Goal: Transaction & Acquisition: Subscribe to service/newsletter

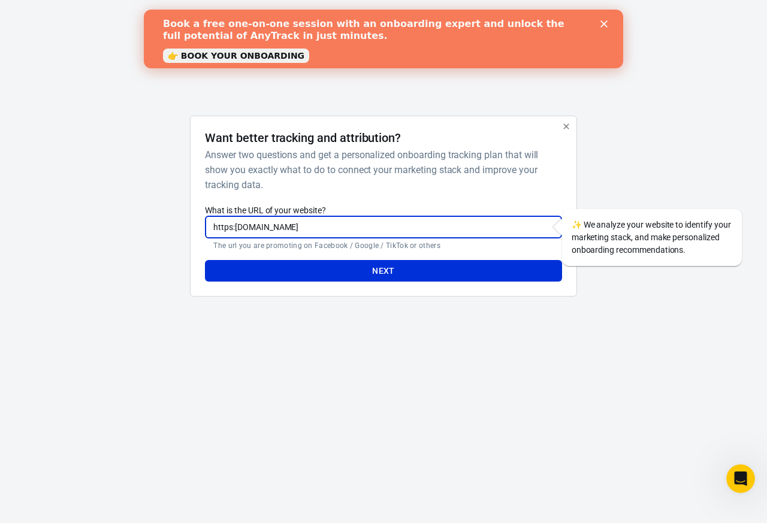
click at [234, 227] on input "https:[DOMAIN_NAME]" at bounding box center [383, 227] width 357 height 22
click at [358, 230] on input "[URL][DOMAIN_NAME]" at bounding box center [383, 227] width 357 height 22
type input "[URL][DOMAIN_NAME]"
click at [369, 270] on button "Next" at bounding box center [383, 271] width 357 height 22
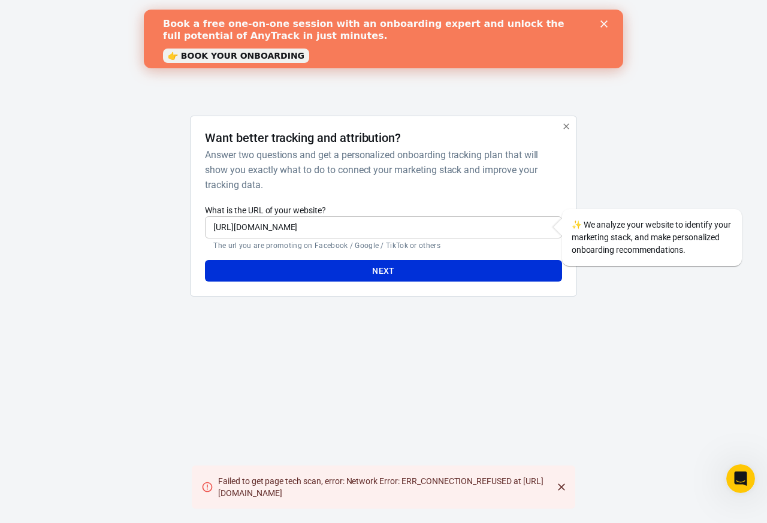
click at [568, 132] on button "button" at bounding box center [567, 127] width 16 height 16
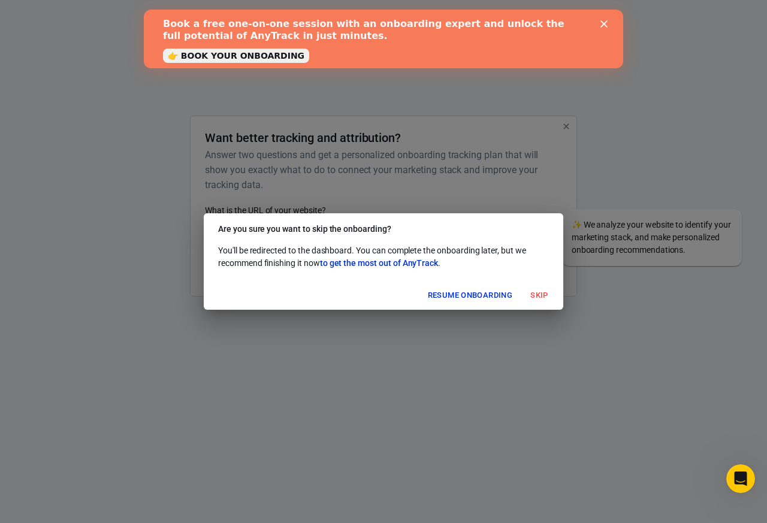
click at [543, 297] on button "Skip" at bounding box center [539, 296] width 38 height 19
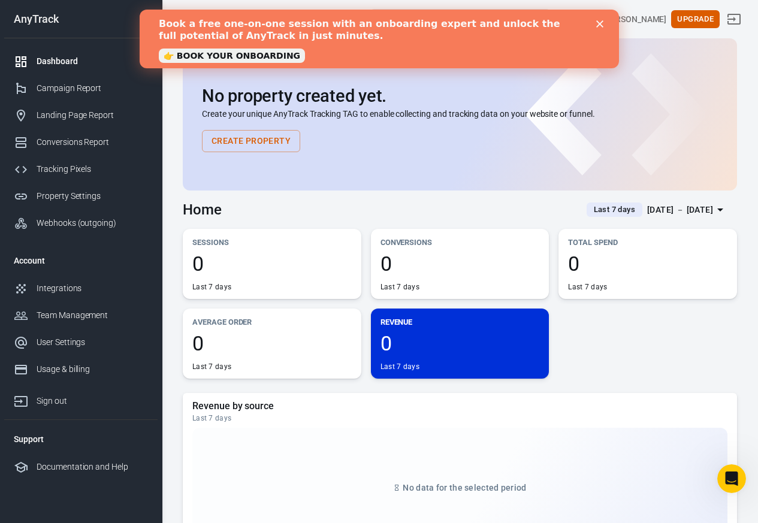
click at [603, 22] on icon "Close" at bounding box center [599, 23] width 7 height 7
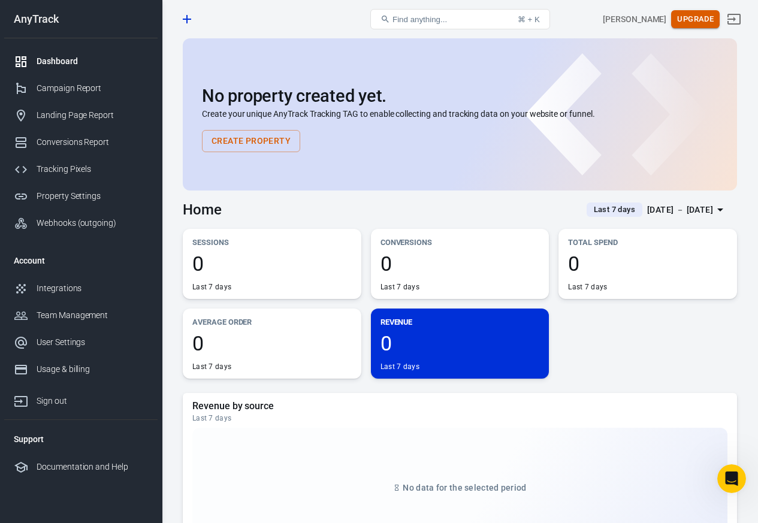
click at [700, 20] on button "Upgrade" at bounding box center [695, 19] width 49 height 19
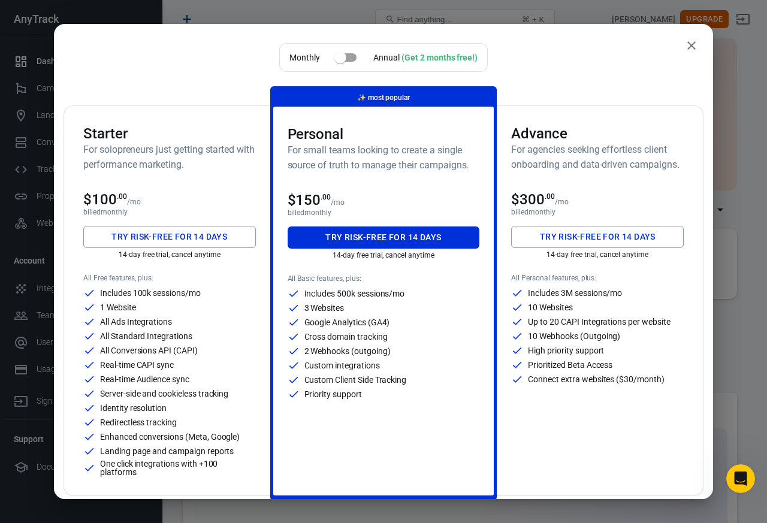
click at [138, 237] on button "Try risk-free for 14 days" at bounding box center [169, 237] width 173 height 22
click at [150, 237] on div "Try risk-free for 14 days 14-day free trial, cancel anytime" at bounding box center [169, 245] width 173 height 38
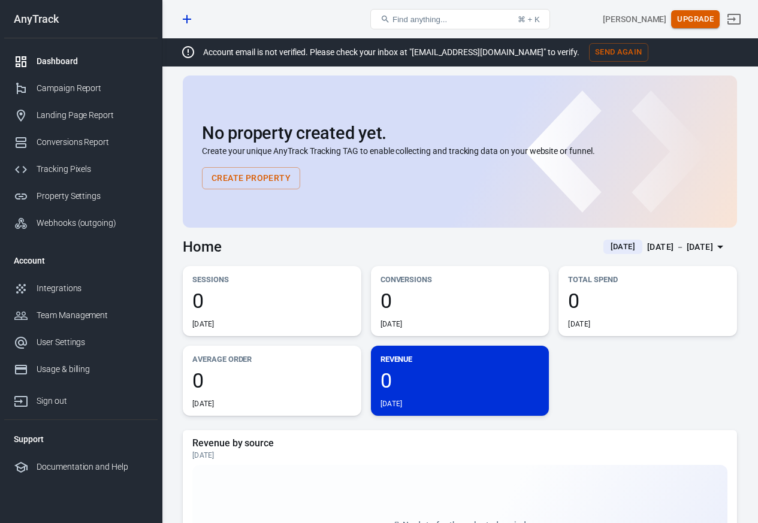
click at [703, 19] on button "Upgrade" at bounding box center [695, 19] width 49 height 19
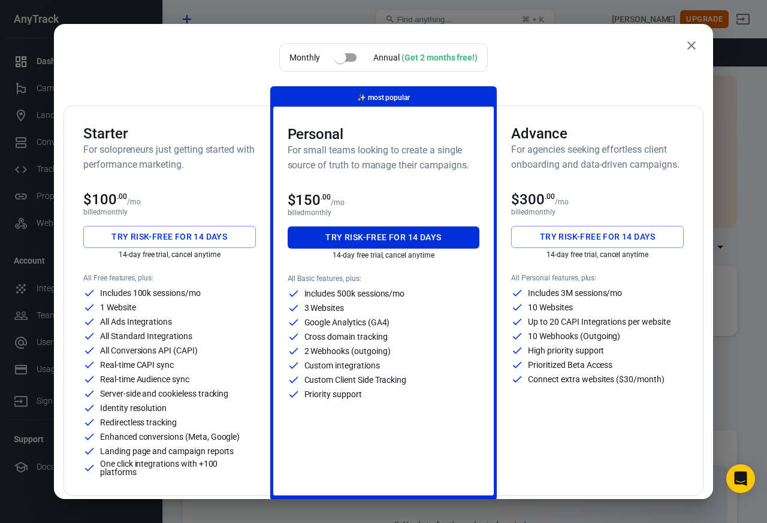
click at [144, 237] on button "Try risk-free for 14 days" at bounding box center [169, 237] width 173 height 22
